Goal: Navigation & Orientation: Find specific page/section

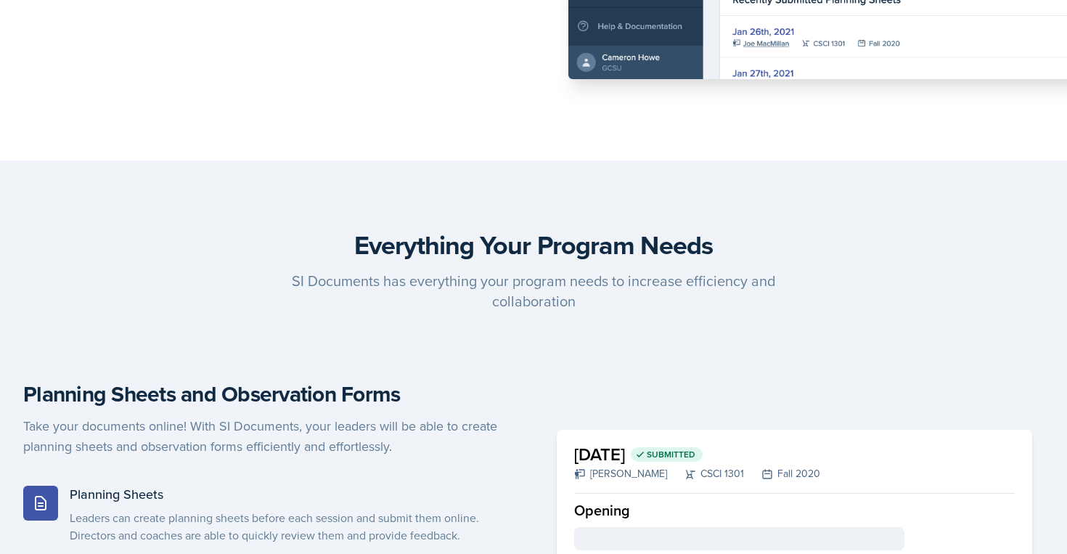
scroll to position [218, 0]
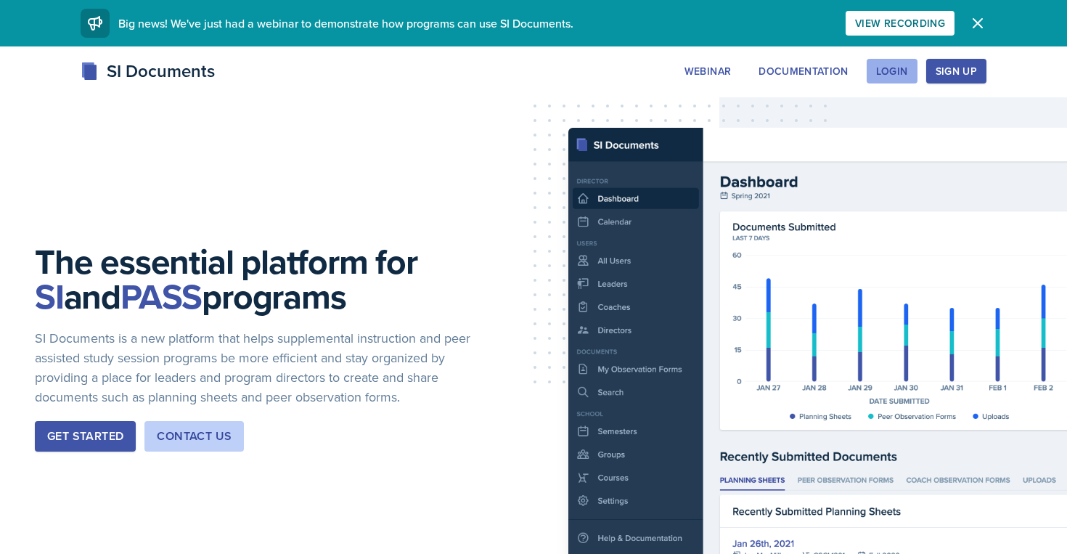
click at [886, 65] on div "Login" at bounding box center [892, 71] width 32 height 12
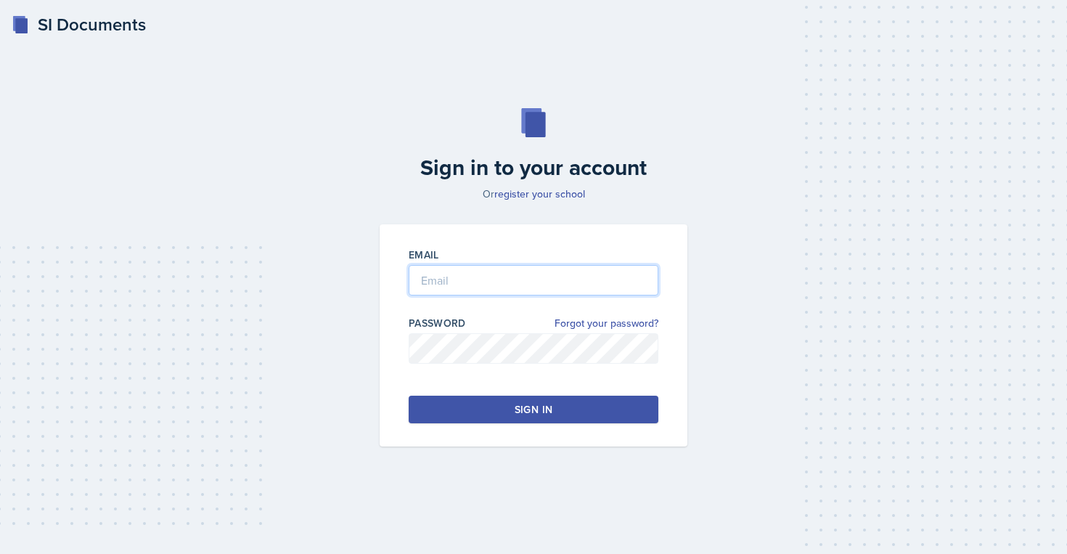
click at [499, 287] on input "email" at bounding box center [534, 280] width 250 height 30
type input "abriglev@students.kennesaw.edu"
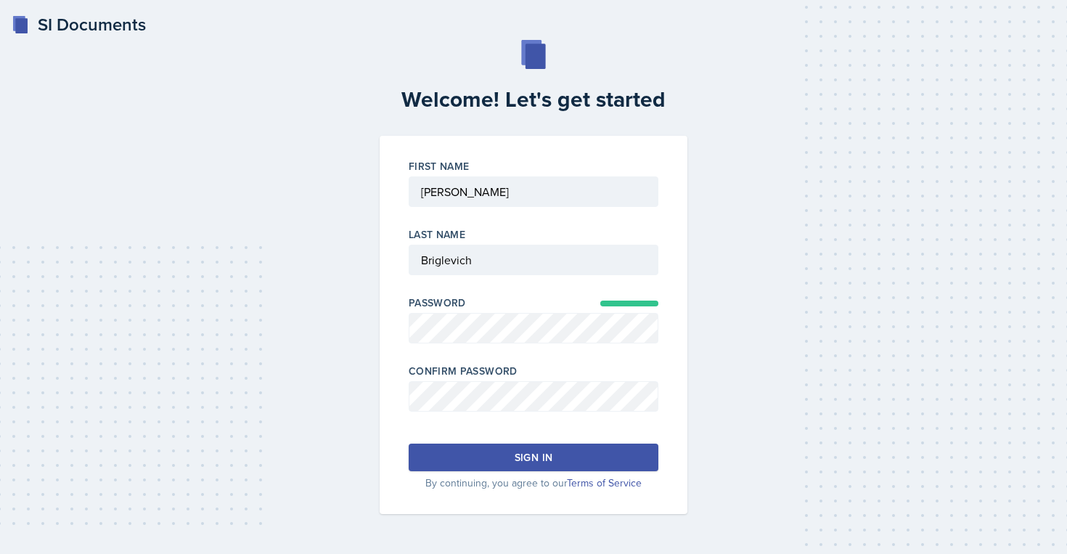
click at [453, 458] on button "Sign in" at bounding box center [534, 457] width 250 height 28
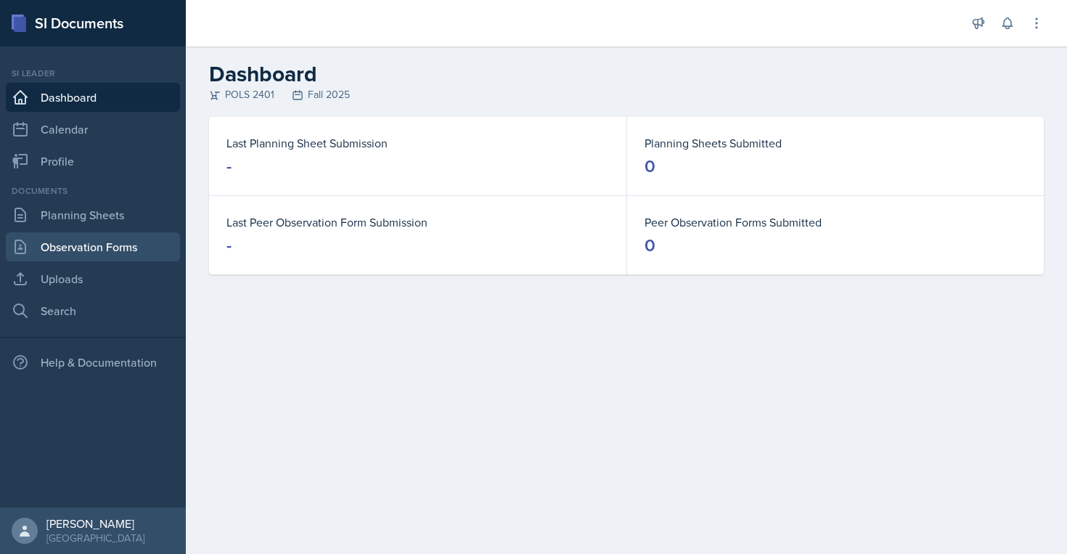
click at [121, 238] on link "Observation Forms" at bounding box center [93, 246] width 174 height 29
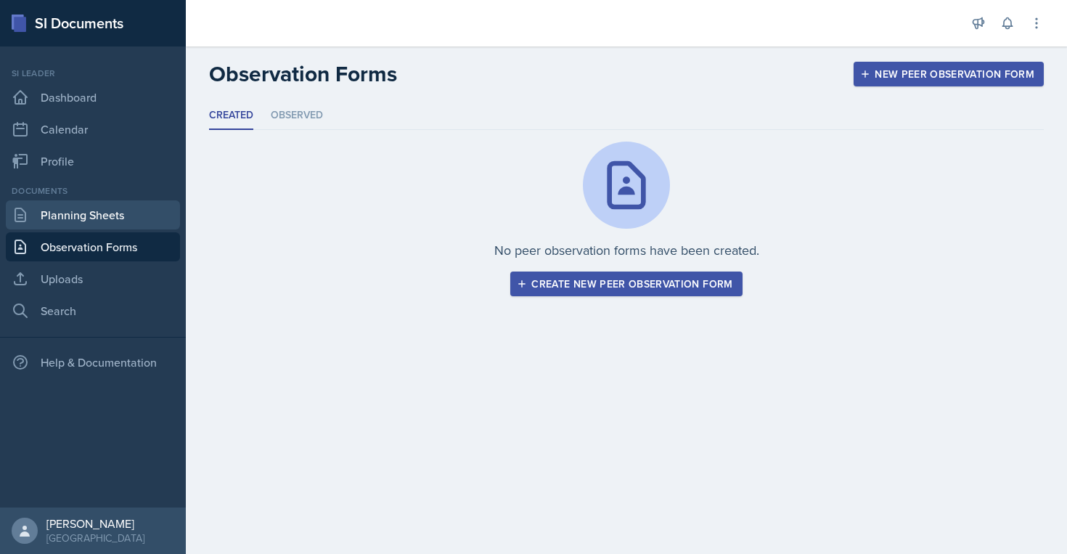
click at [122, 221] on link "Planning Sheets" at bounding box center [93, 214] width 174 height 29
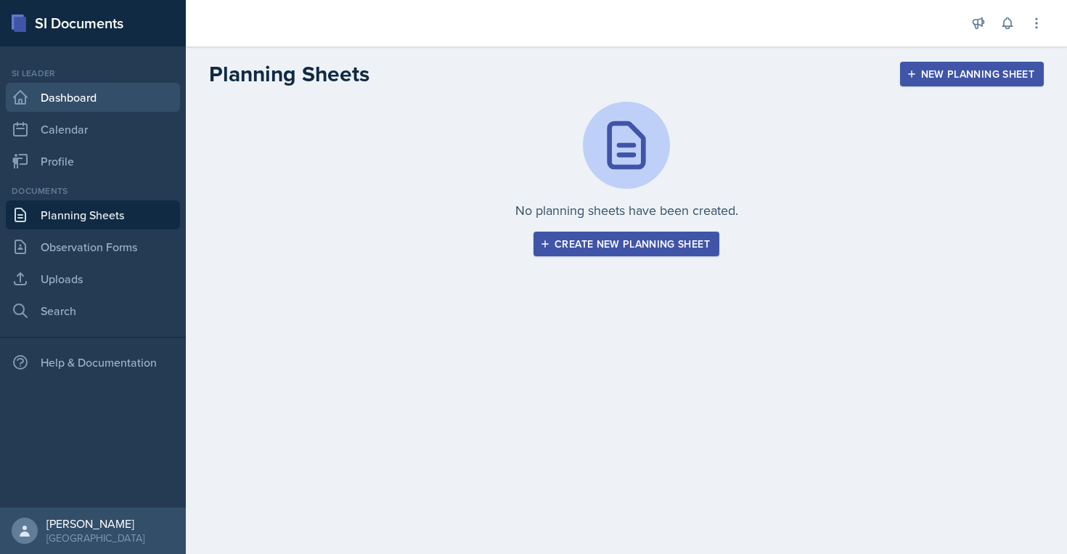
click at [129, 99] on link "Dashboard" at bounding box center [93, 97] width 174 height 29
